Goal: Complete application form

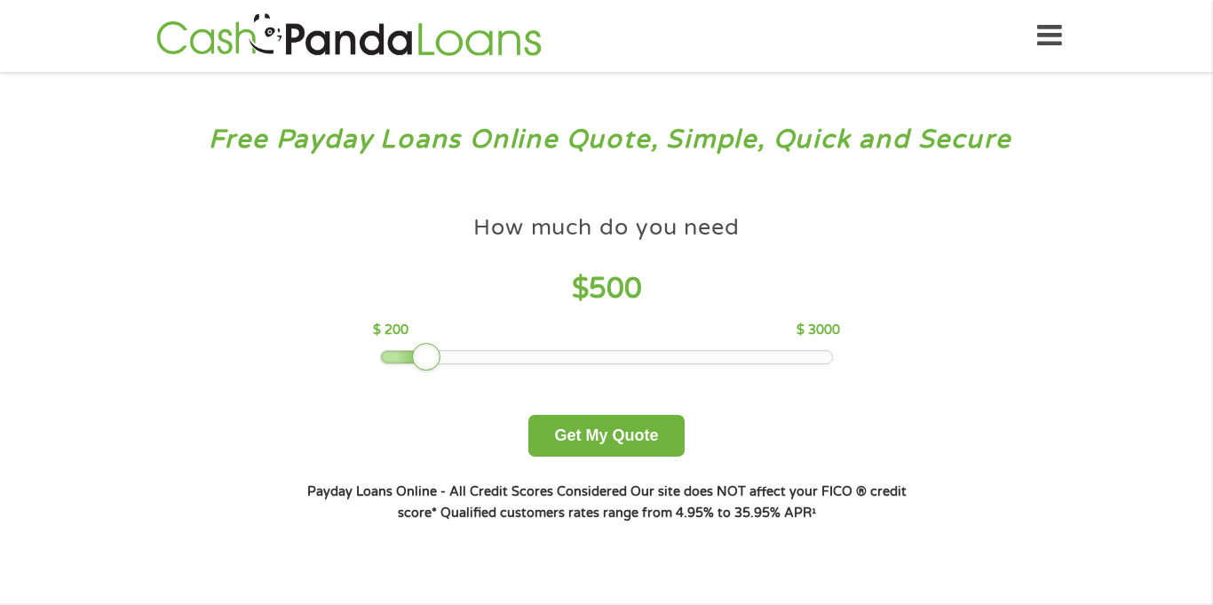
drag, startPoint x: 504, startPoint y: 342, endPoint x: 422, endPoint y: 341, distance: 81.7
click at [422, 341] on div "How much do you need $ 500 $ 200 $ 3000" at bounding box center [606, 285] width 466 height 158
drag, startPoint x: 432, startPoint y: 351, endPoint x: 399, endPoint y: 354, distance: 33.1
click at [399, 354] on div at bounding box center [394, 357] width 28 height 28
click at [584, 447] on button "Get My Quote" at bounding box center [605, 436] width 155 height 42
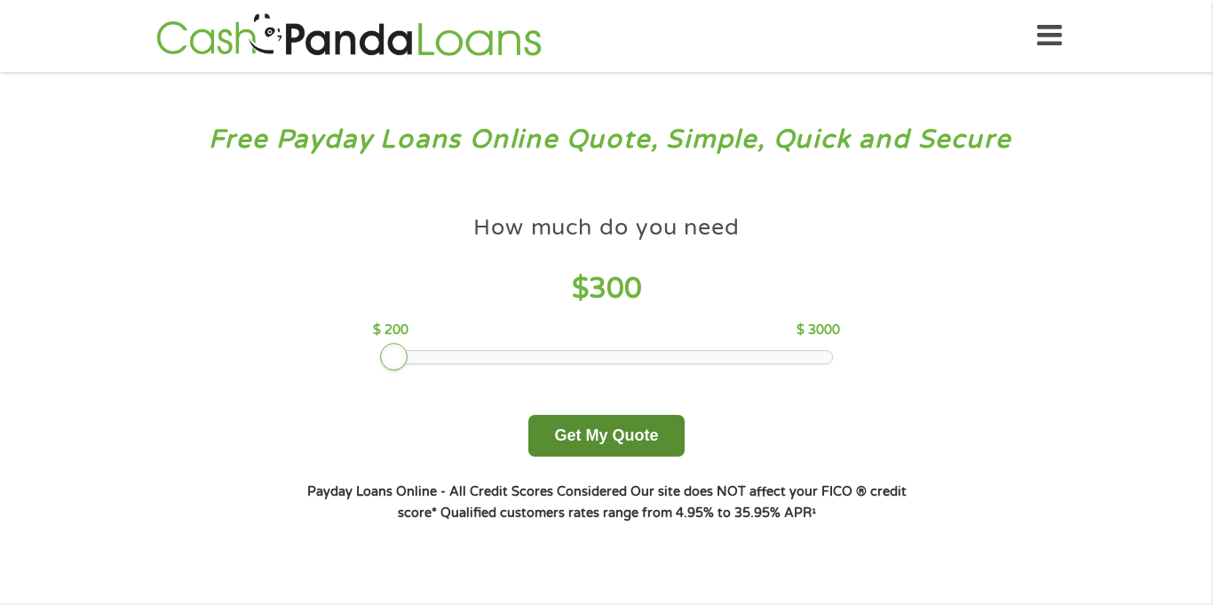
click at [584, 447] on button "Get My Quote" at bounding box center [605, 436] width 155 height 42
click at [605, 427] on button "Get My Quote" at bounding box center [605, 436] width 155 height 42
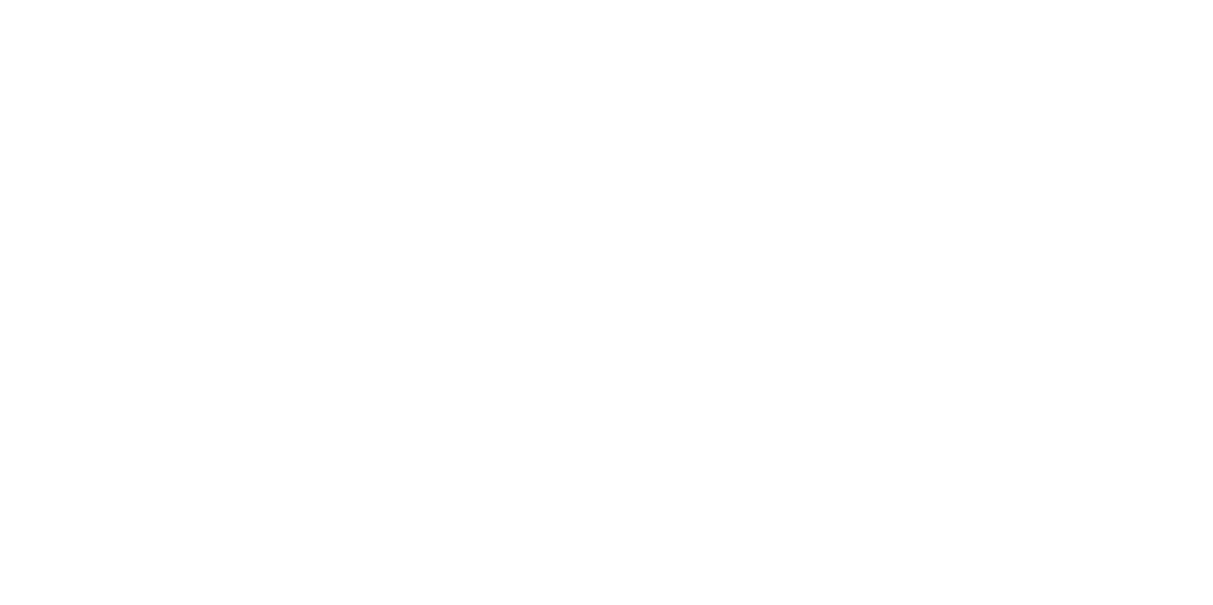
click at [0, 0] on html at bounding box center [0, 0] width 0 height 0
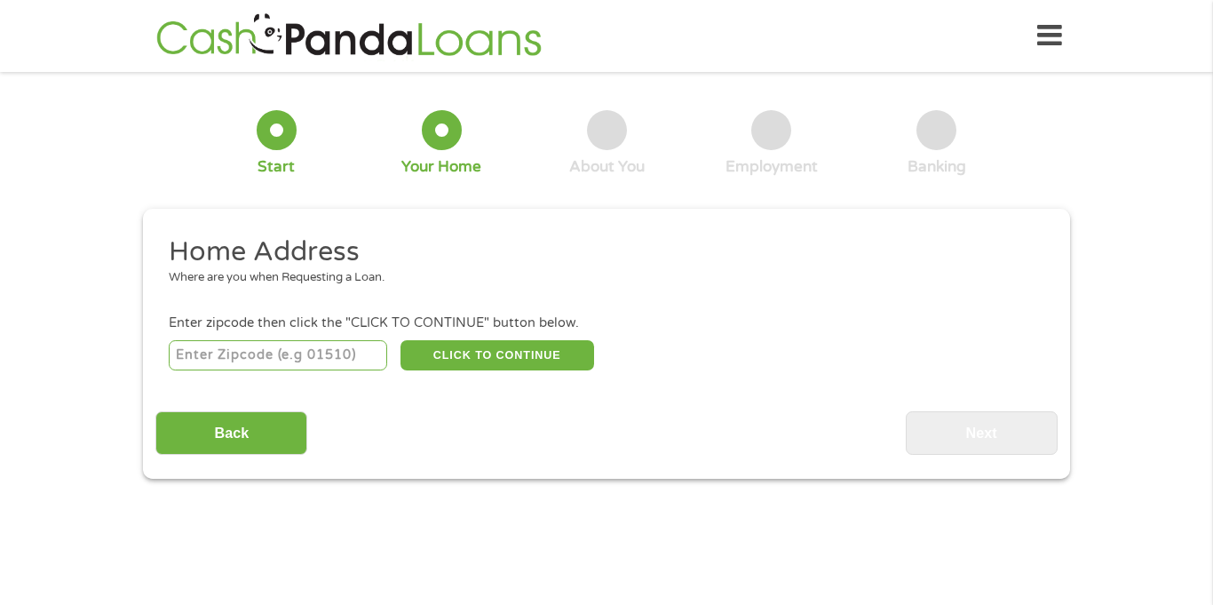
click at [316, 349] on input "number" at bounding box center [278, 355] width 219 height 30
type input "8"
type input "31709"
click at [443, 365] on button "CLICK TO CONTINUE" at bounding box center [498, 355] width 194 height 30
type input "31709"
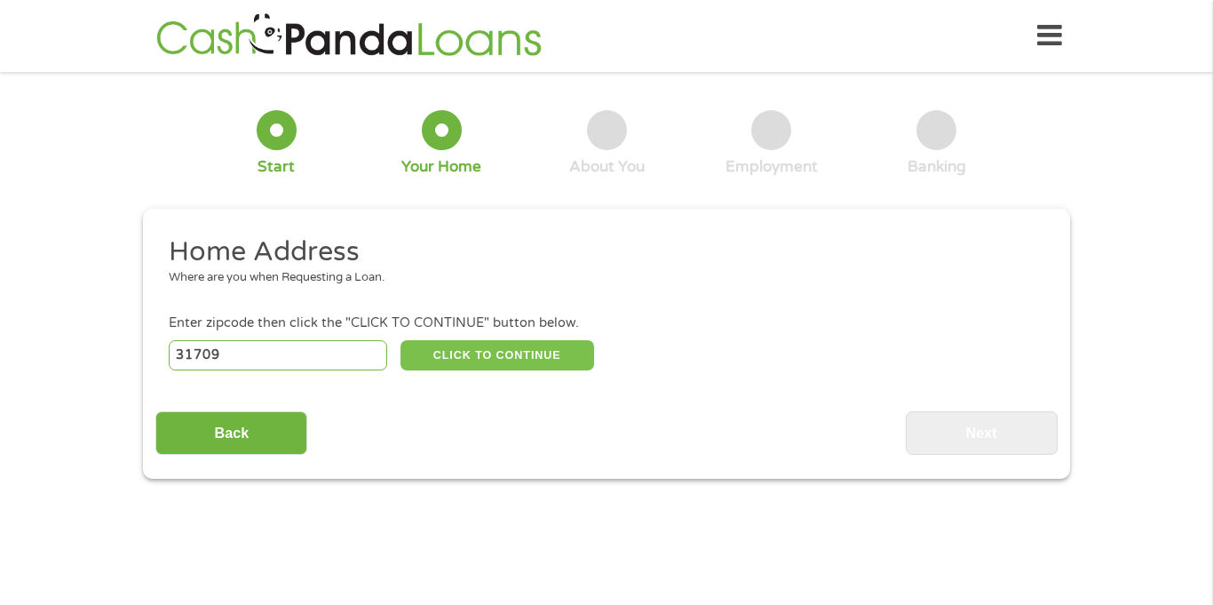
type input "Americus"
select select "[US_STATE]"
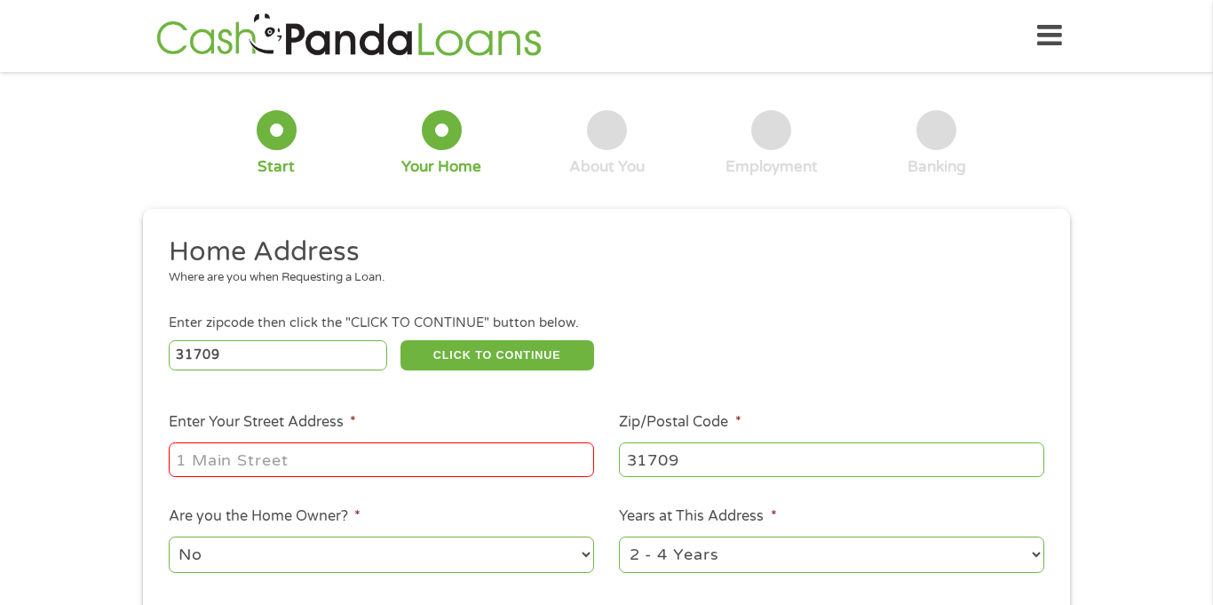
click at [311, 468] on input "Enter Your Street Address *" at bounding box center [381, 459] width 425 height 34
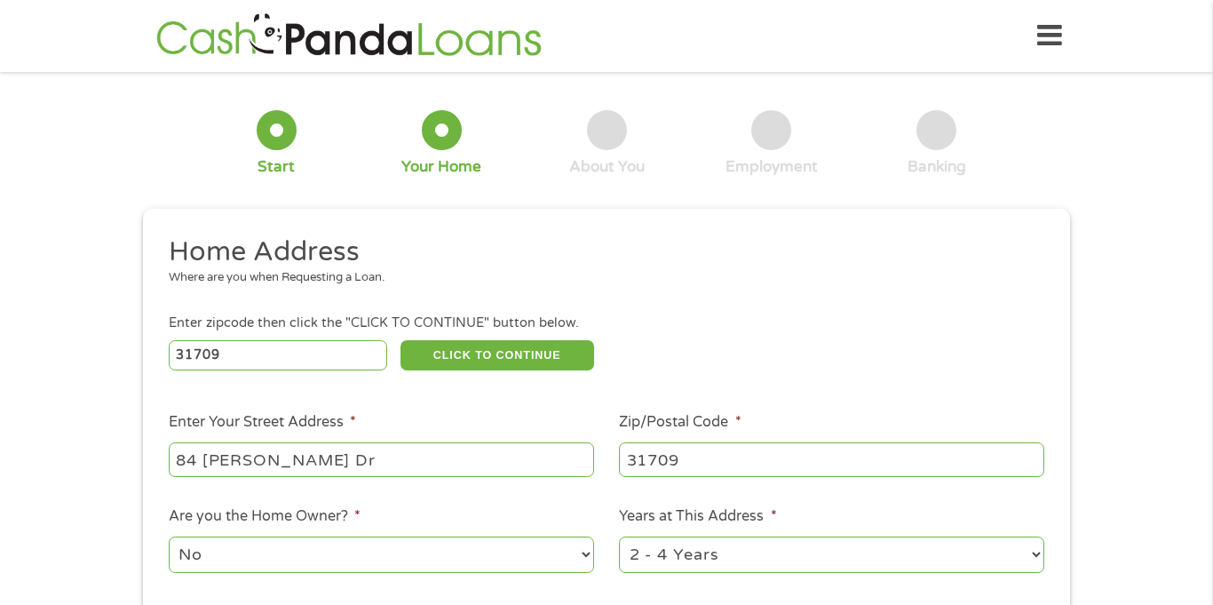
click at [196, 465] on input "84 [PERSON_NAME] Dr" at bounding box center [381, 459] width 425 height 34
type input "84 a [PERSON_NAME] Dr"
click at [587, 512] on li "Are you the Home Owner? * No Yes" at bounding box center [380, 540] width 451 height 70
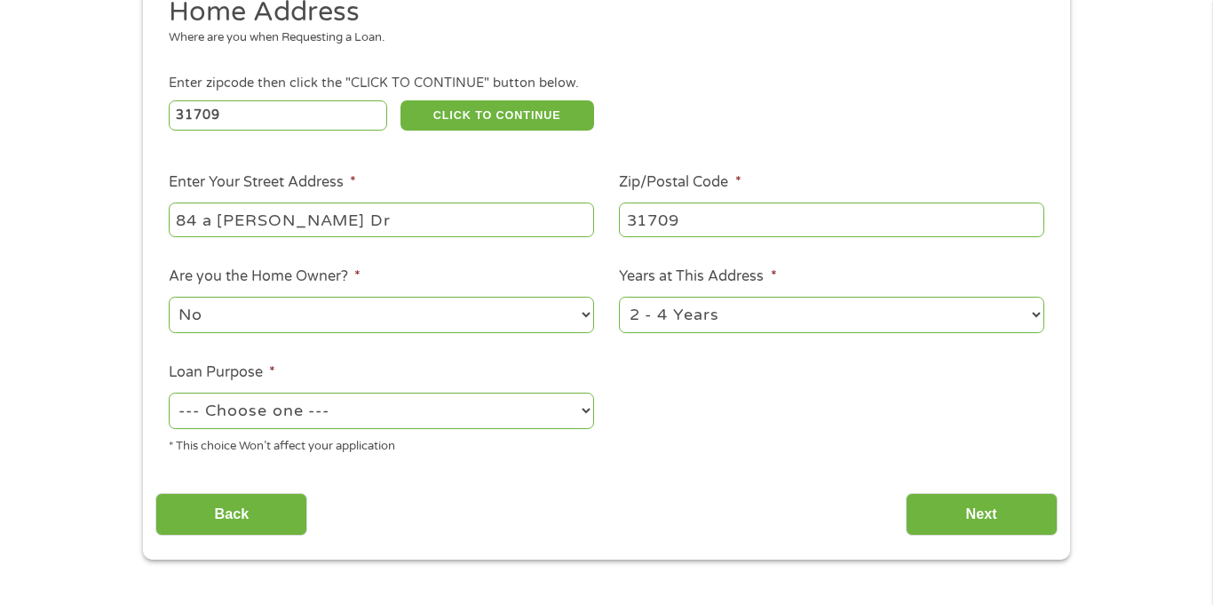
scroll to position [249, 0]
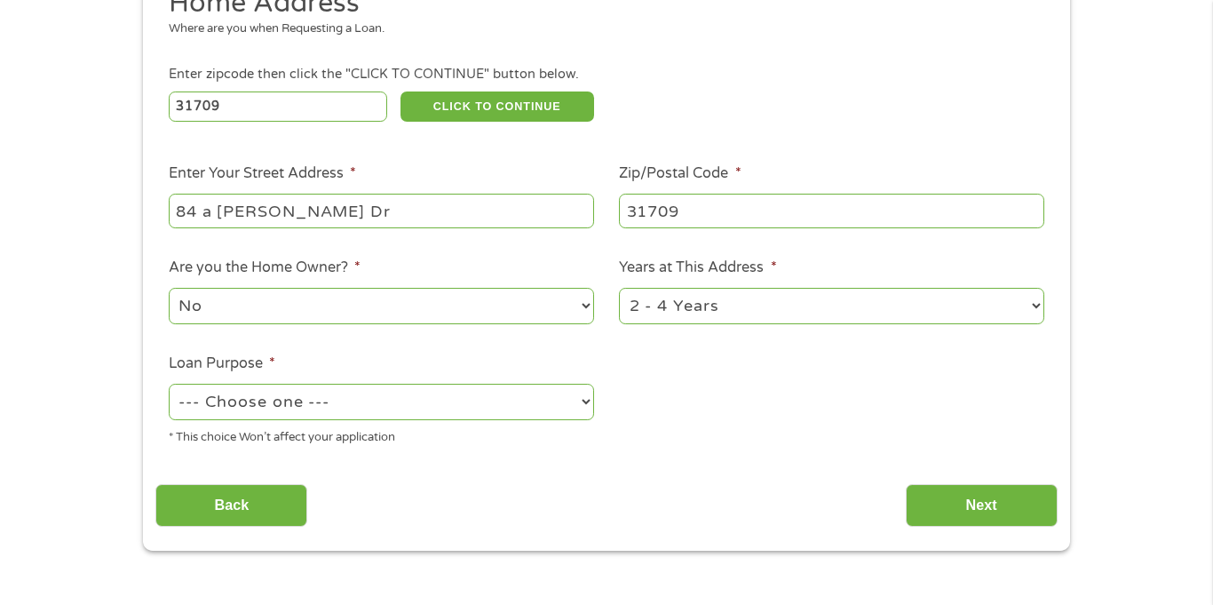
click at [1037, 311] on select "1 Year or less 1 - 2 Years 2 - 4 Years Over 4 Years" at bounding box center [831, 306] width 425 height 36
select select "60months"
click at [619, 290] on select "1 Year or less 1 - 2 Years 2 - 4 Years Over 4 Years" at bounding box center [831, 306] width 425 height 36
click at [574, 409] on select "--- Choose one --- Pay Bills Debt Consolidation Home Improvement Major Purchase…" at bounding box center [381, 402] width 425 height 36
select select "paybills"
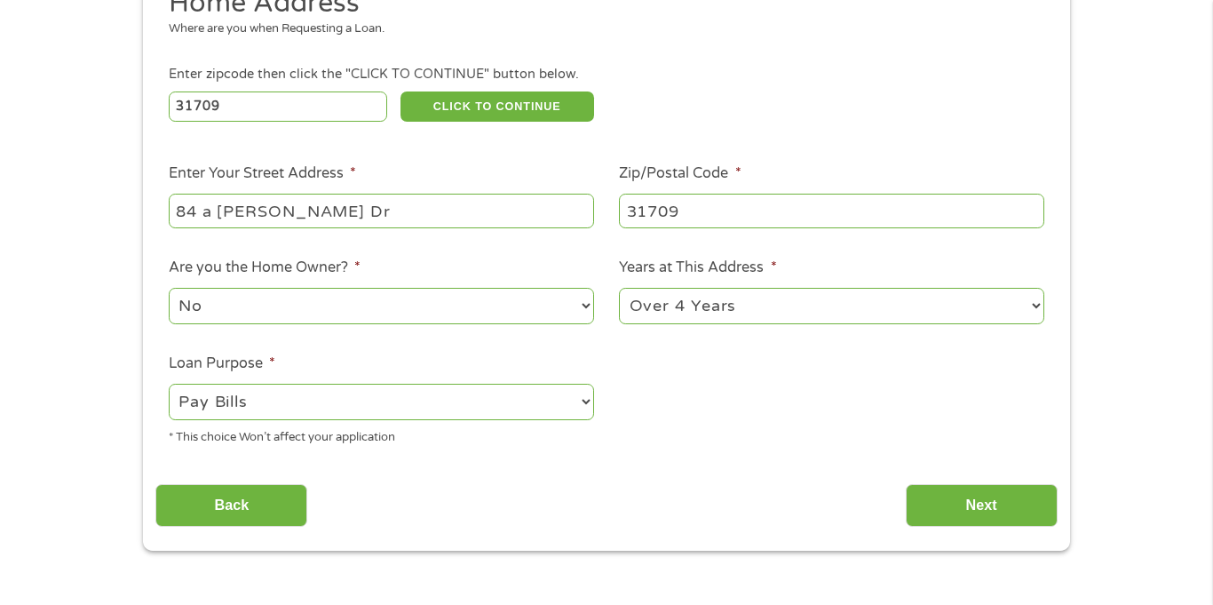
click at [169, 385] on select "--- Choose one --- Pay Bills Debt Consolidation Home Improvement Major Purchase…" at bounding box center [381, 402] width 425 height 36
click at [976, 512] on input "Next" at bounding box center [982, 506] width 152 height 44
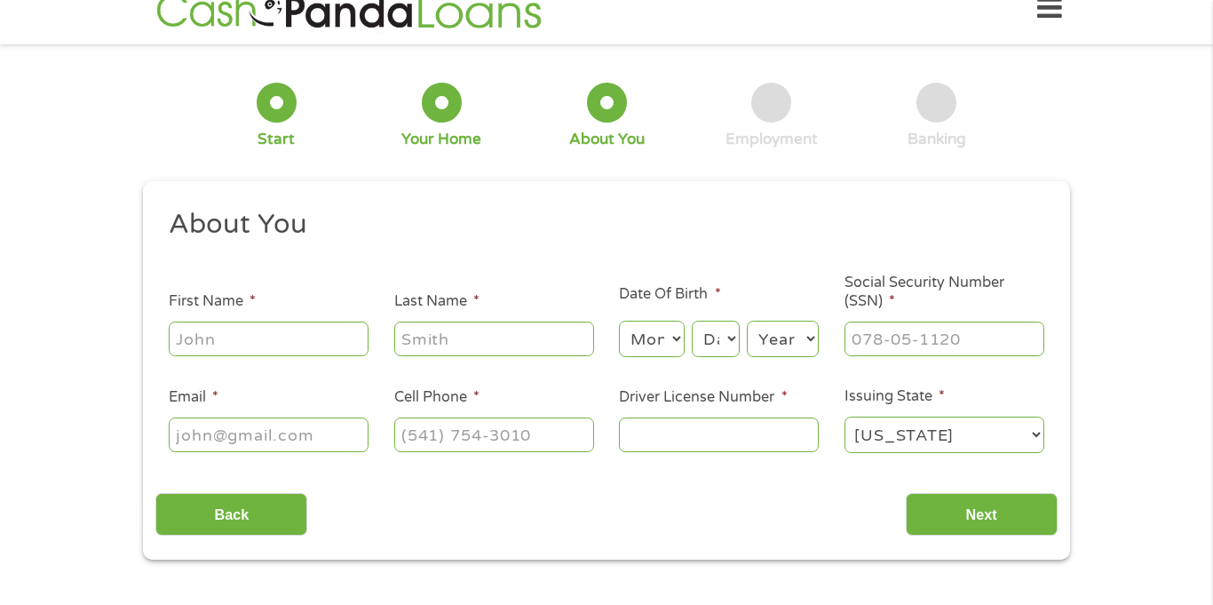
scroll to position [0, 0]
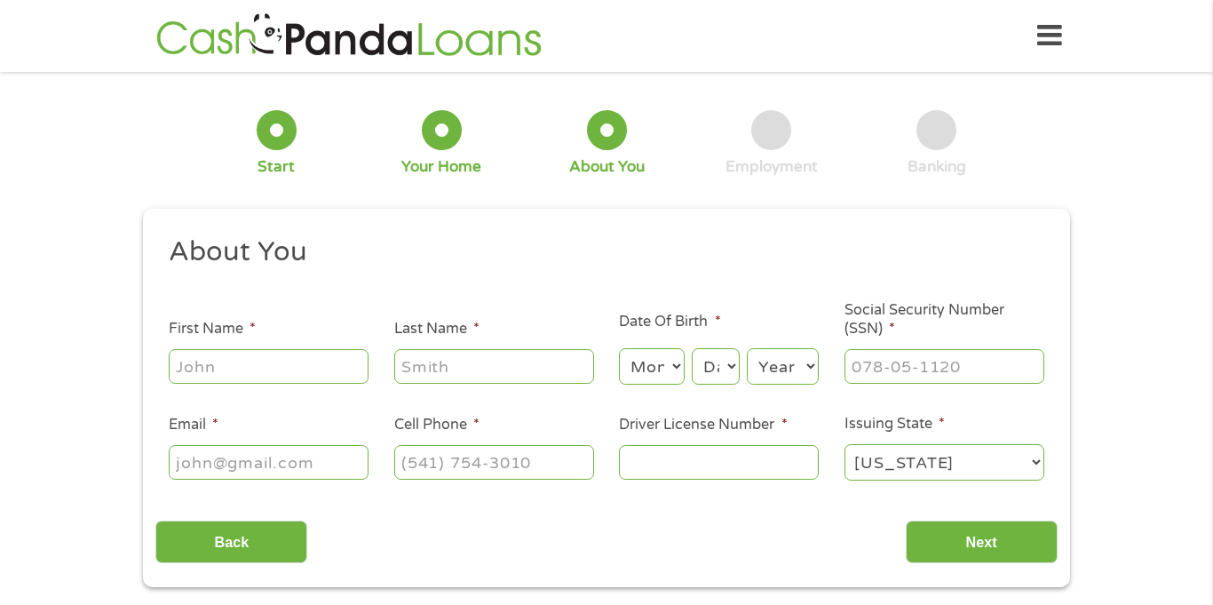
click at [333, 356] on input "First Name *" at bounding box center [269, 366] width 200 height 34
type input "LaTerria"
type input "[PERSON_NAME]"
type input "[EMAIL_ADDRESS][DOMAIN_NAME]"
type input "[PHONE_NUMBER]"
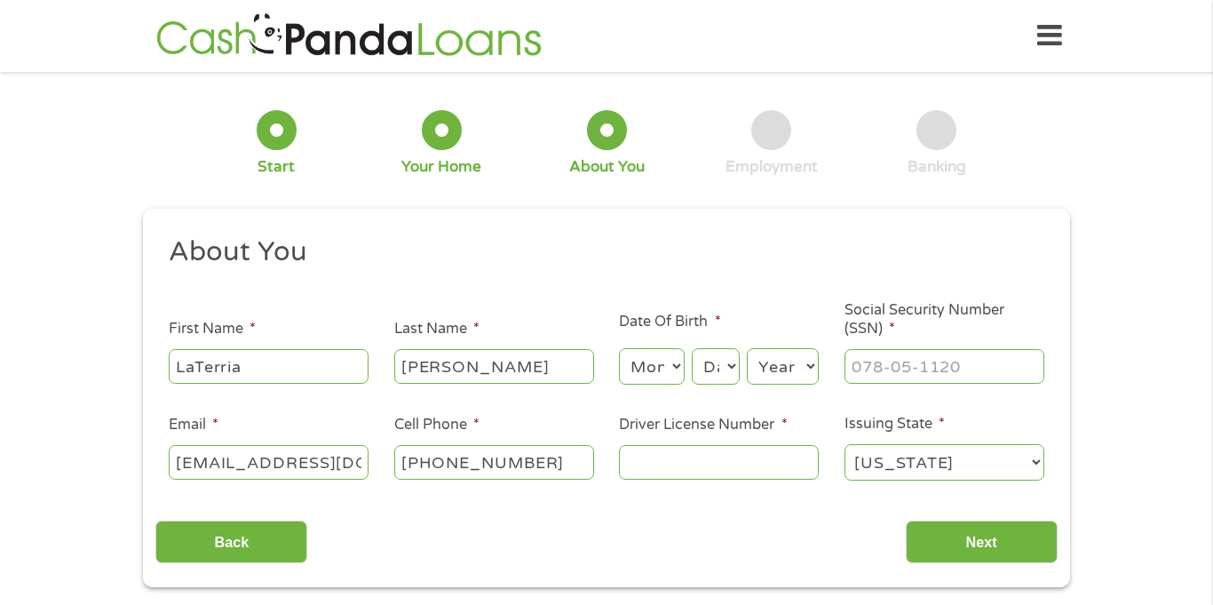
click at [707, 454] on input "Driver License Number *" at bounding box center [719, 462] width 200 height 34
type input "049929245"
click at [1011, 540] on input "Next" at bounding box center [982, 542] width 152 height 44
click at [670, 362] on select "Month 1 2 3 4 5 6 7 8 9 10 11 12" at bounding box center [651, 366] width 65 height 36
select select "8"
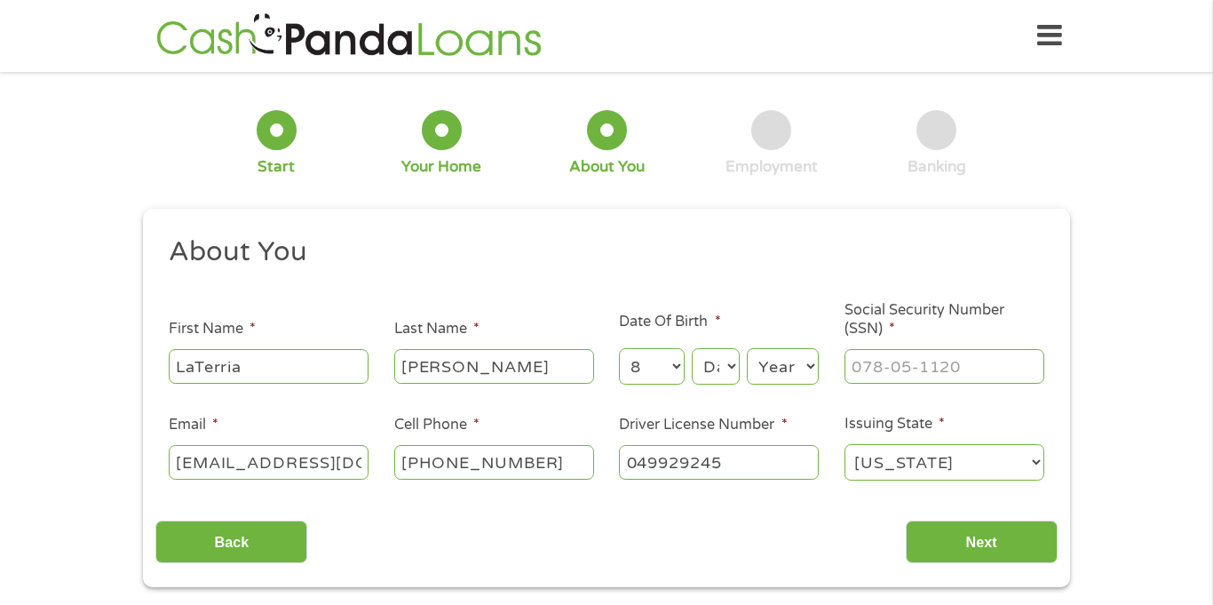
click at [619, 348] on select "Month 1 2 3 4 5 6 7 8 9 10 11 12" at bounding box center [651, 366] width 65 height 36
click at [711, 366] on select "Day 1 2 3 4 5 6 7 8 9 10 11 12 13 14 15 16 17 18 19 20 21 22 23 24 25 26 27 28 …" at bounding box center [716, 366] width 48 height 36
select select "24"
click at [692, 348] on select "Day 1 2 3 4 5 6 7 8 9 10 11 12 13 14 15 16 17 18 19 20 21 22 23 24 25 26 27 28 …" at bounding box center [716, 366] width 48 height 36
click at [774, 365] on select "Year [DATE] 2006 2005 2004 2003 2002 2001 2000 1999 1998 1997 1996 1995 1994 19…" at bounding box center [783, 366] width 72 height 36
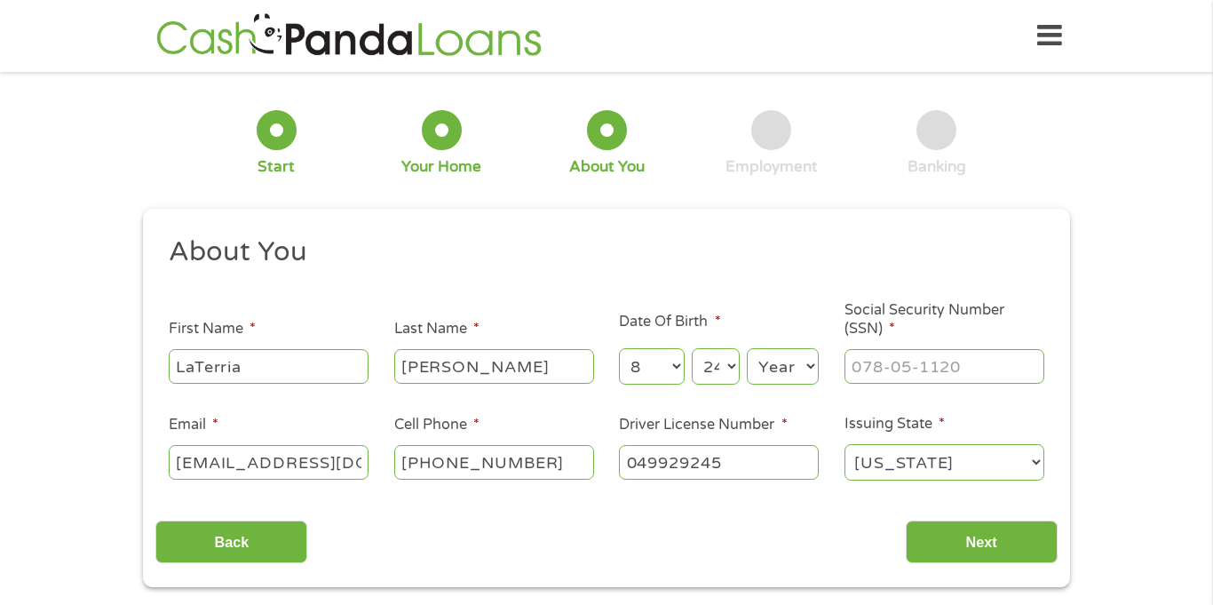
select select "1983"
click at [747, 348] on select "Year [DATE] 2006 2005 2004 2003 2002 2001 2000 1999 1998 1997 1996 1995 1994 19…" at bounding box center [783, 366] width 72 height 36
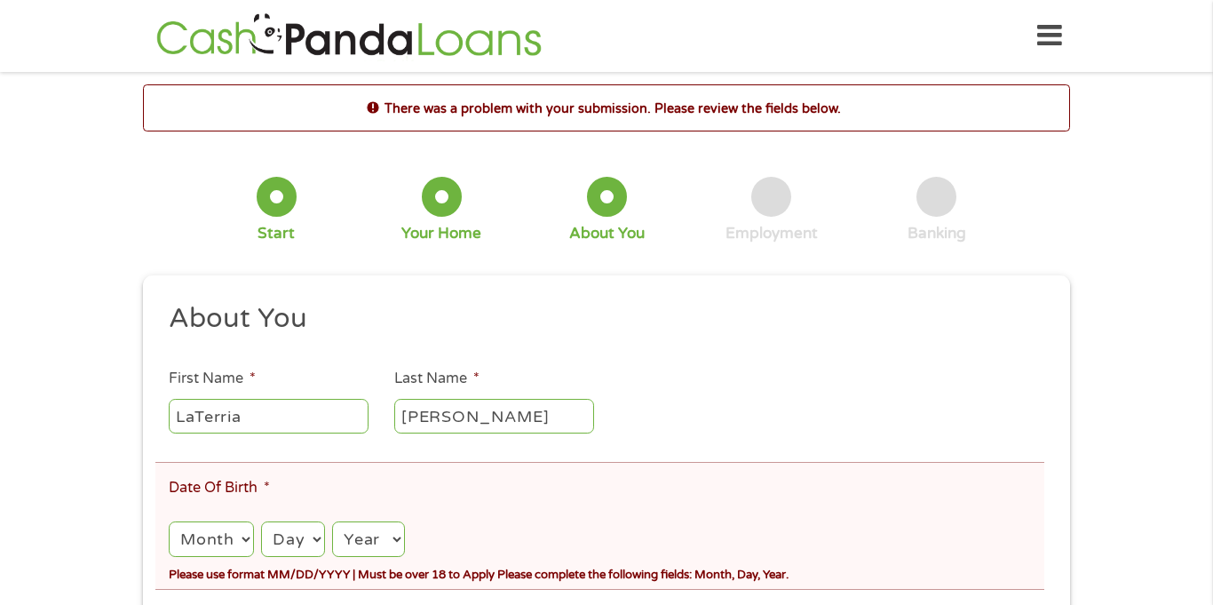
scroll to position [7, 7]
click at [201, 533] on select "Month 1 2 3 4 5 6 7 8 9 10 11 12" at bounding box center [211, 539] width 85 height 36
select select "8"
click at [169, 521] on select "Month 1 2 3 4 5 6 7 8 9 10 11 12" at bounding box center [211, 539] width 85 height 36
click at [274, 522] on select "Day 1 2 3 4 5 6 7 8 9 10 11 12 13 14 15 16 17 18 19 20 21 22 23 24 25 26 27 28 …" at bounding box center [292, 539] width 63 height 36
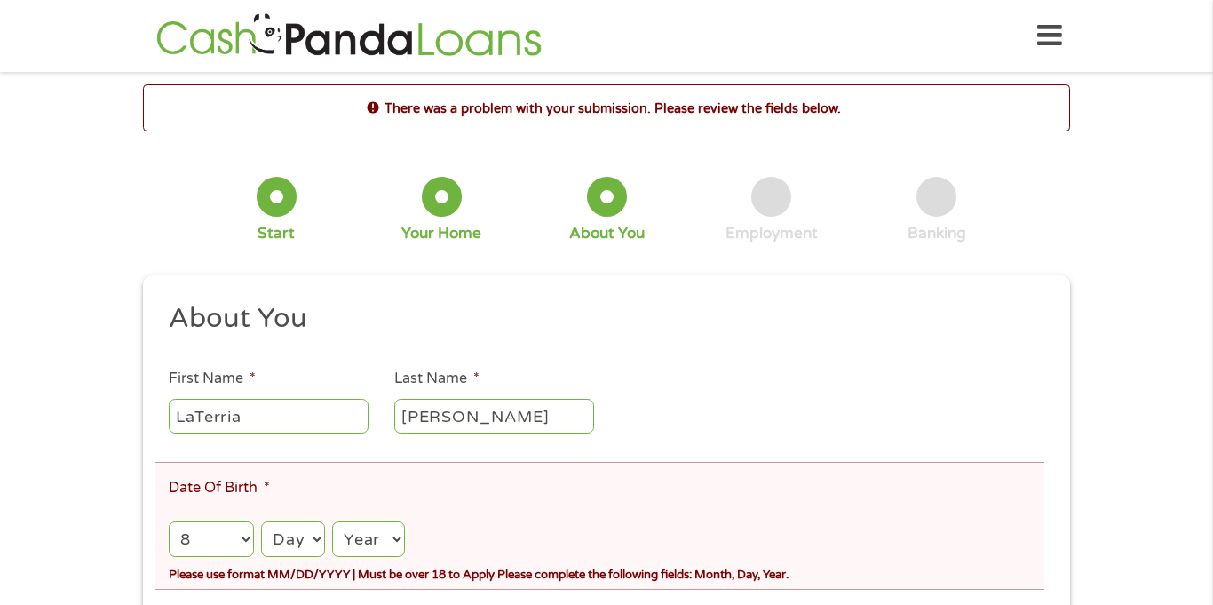
select select "24"
click at [261, 521] on select "Day 1 2 3 4 5 6 7 8 9 10 11 12 13 14 15 16 17 18 19 20 21 22 23 24 25 26 27 28 …" at bounding box center [292, 539] width 63 height 36
click at [362, 527] on select "Year [DATE] 2006 2005 2004 2003 2002 2001 2000 1999 1998 1997 1996 1995 1994 19…" at bounding box center [368, 539] width 73 height 36
select select "1983"
click at [332, 521] on select "Year [DATE] 2006 2005 2004 2003 2002 2001 2000 1999 1998 1997 1996 1995 1994 19…" at bounding box center [368, 539] width 73 height 36
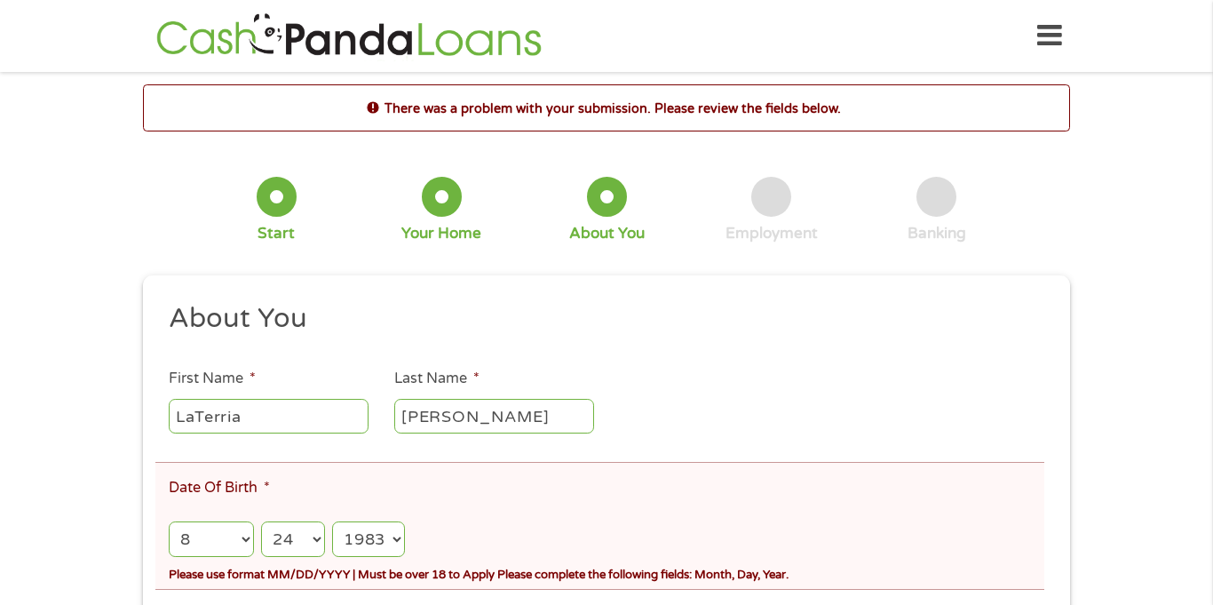
click at [440, 491] on li "Date Of Birth * Month Month 1 2 3 4 5 6 7 8 9 10 11 12 Day Day 1 2 3 4 5 6 7 8 …" at bounding box center [599, 526] width 889 height 128
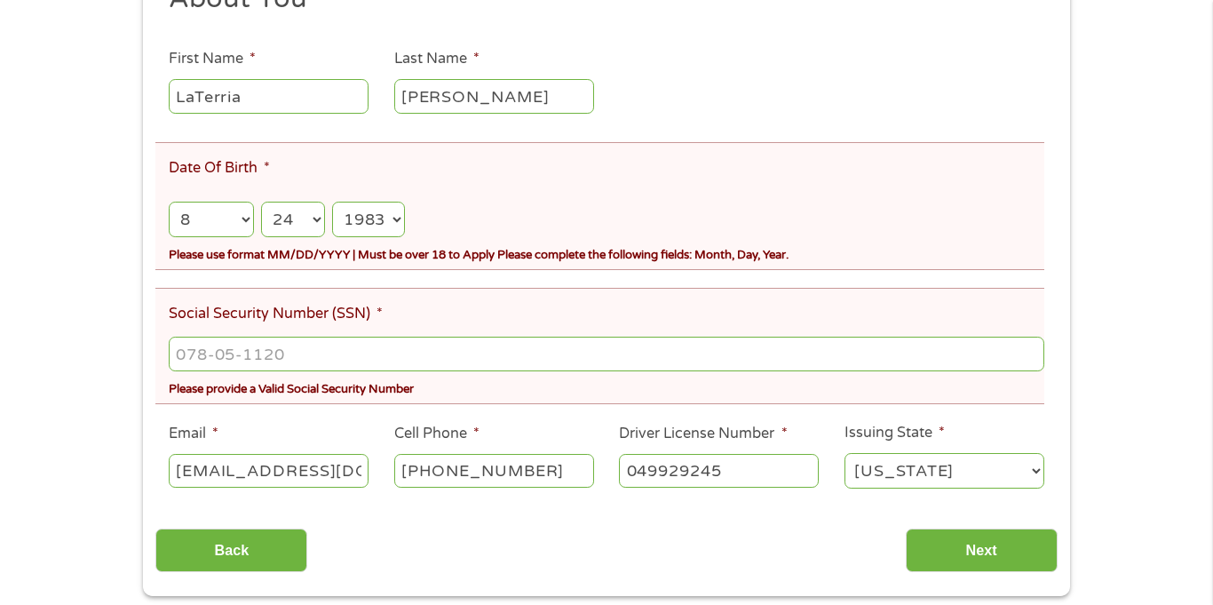
scroll to position [391, 0]
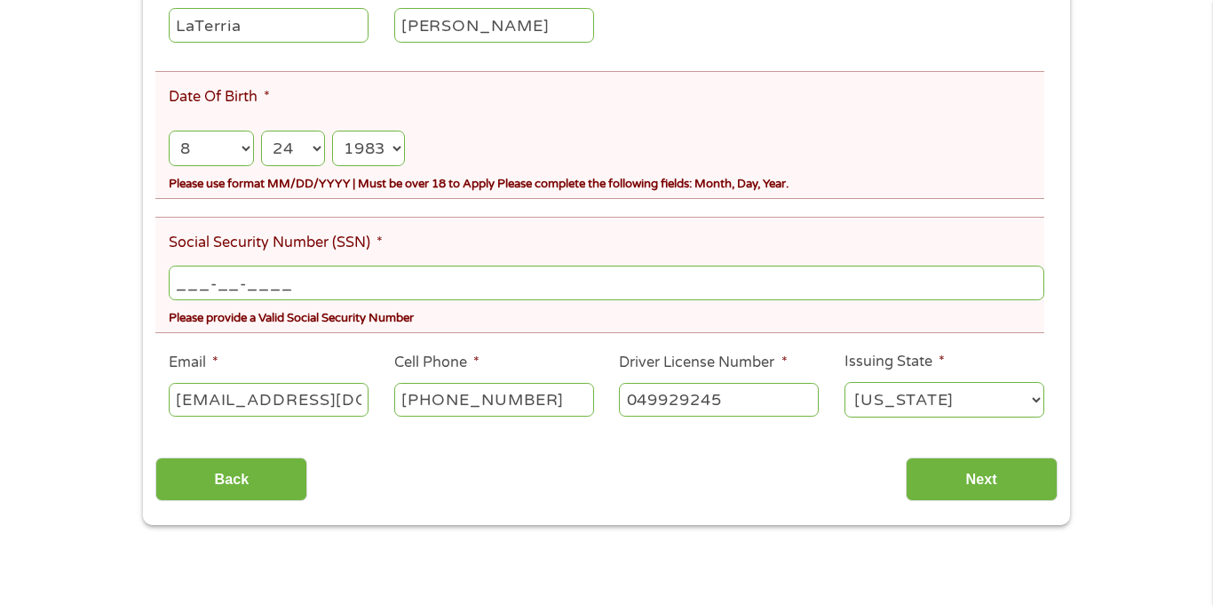
click at [423, 280] on input "___-__-____" at bounding box center [607, 283] width 876 height 34
click at [1045, 457] on input "Next" at bounding box center [982, 479] width 152 height 44
click at [1022, 474] on input "Next" at bounding box center [982, 479] width 152 height 44
click at [419, 293] on input "255-45-8330" at bounding box center [607, 283] width 876 height 34
type input "255-45-8330"
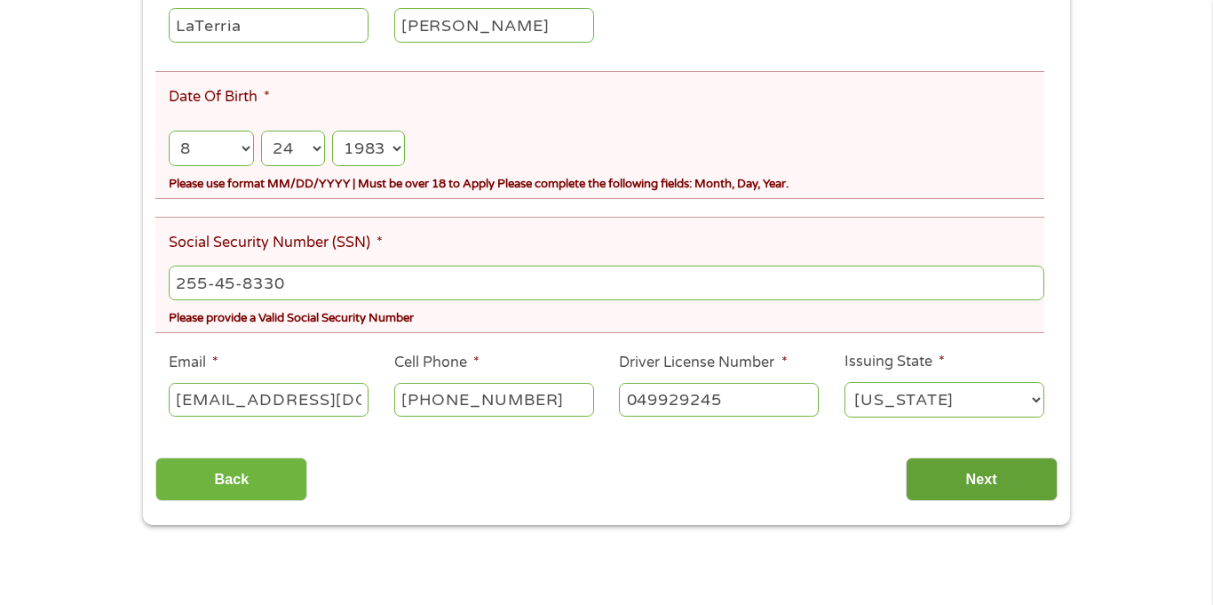
click at [956, 472] on input "Next" at bounding box center [982, 479] width 152 height 44
click at [233, 147] on select "Month 1 2 3 4 5 6 7 8 9 10 11 12" at bounding box center [211, 149] width 85 height 36
click at [227, 146] on select "Month 1 2 3 4 5 6 7 8 9 10 11 12" at bounding box center [211, 149] width 85 height 36
